Goal: Transaction & Acquisition: Purchase product/service

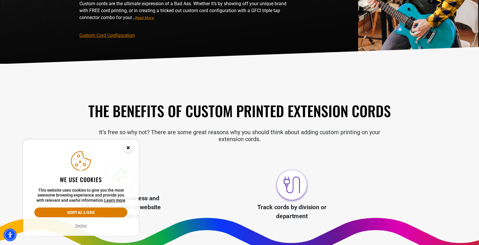
scroll to position [87, 0]
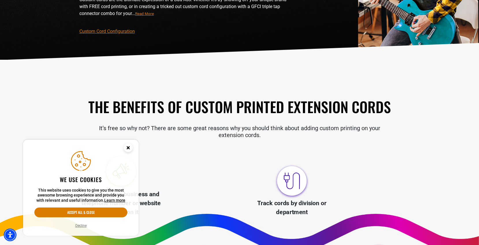
click at [127, 147] on icon "Close this option" at bounding box center [128, 148] width 2 height 2
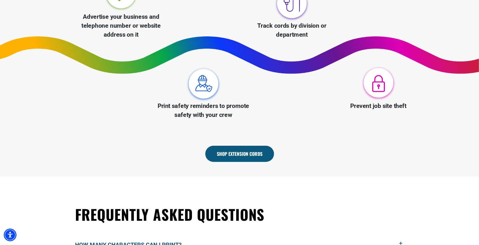
scroll to position [288, 0]
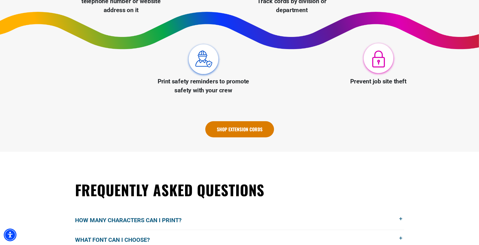
click at [235, 127] on link "Shop Extension Cords" at bounding box center [239, 129] width 69 height 16
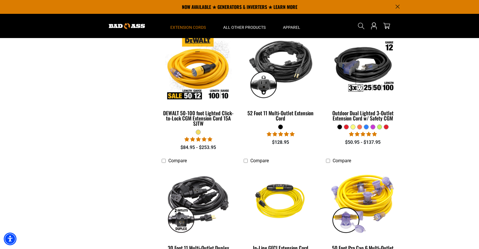
scroll to position [375, 0]
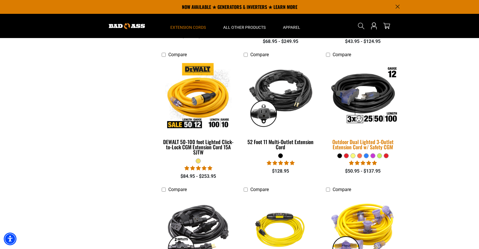
click at [364, 143] on div "Outdoor Dual Lighted 3-Outlet Extension Cord w/ Safety CGM" at bounding box center [363, 144] width 74 height 10
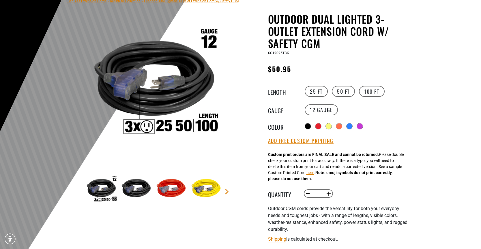
scroll to position [58, 0]
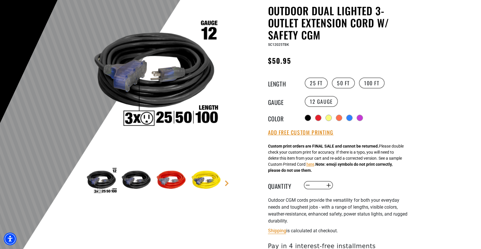
click at [169, 181] on img at bounding box center [170, 180] width 33 height 33
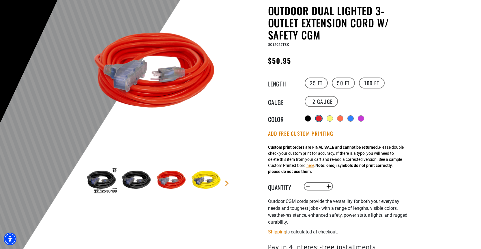
click at [321, 117] on div at bounding box center [319, 119] width 6 height 6
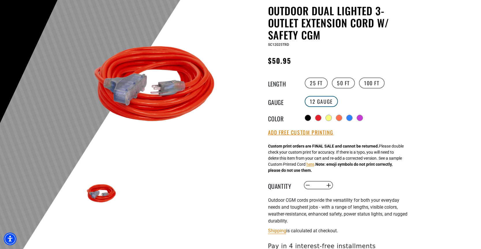
click at [321, 102] on label "12 Gauge" at bounding box center [321, 101] width 33 height 11
